Goal: Information Seeking & Learning: Compare options

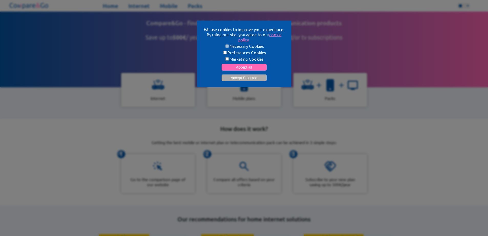
click at [467, 47] on div "We use cookies to improve your experience. By using our site, you agree to our …" at bounding box center [244, 118] width 488 height 236
click at [240, 65] on button "Accept all" at bounding box center [244, 67] width 45 height 7
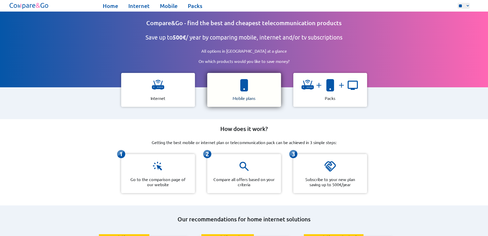
click at [240, 92] on div "Mobile plans" at bounding box center [244, 90] width 74 height 34
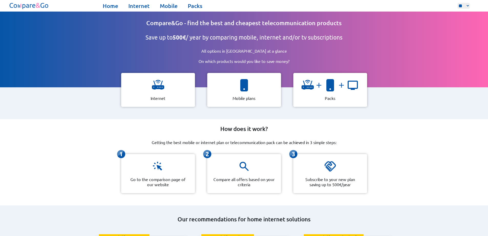
click at [315, 89] on div at bounding box center [330, 87] width 57 height 16
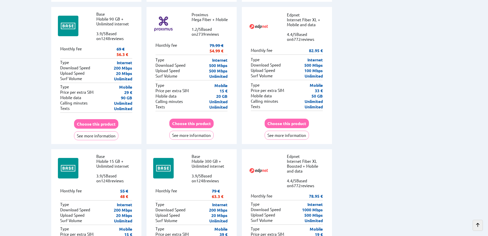
scroll to position [1692, 0]
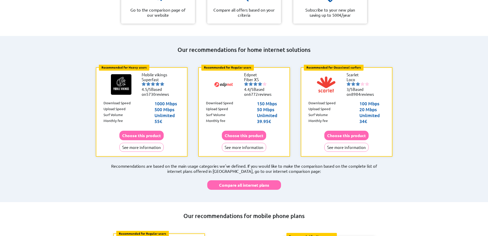
scroll to position [179, 0]
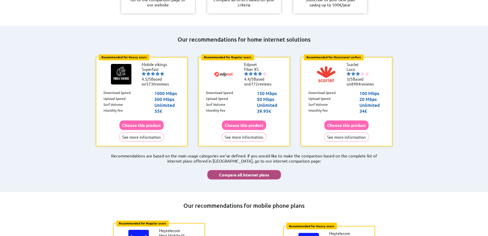
click at [251, 170] on button "Compare all internet plans" at bounding box center [244, 174] width 74 height 9
